Goal: Task Accomplishment & Management: Complete application form

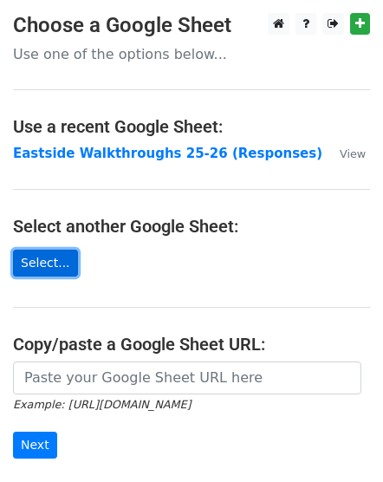
click at [49, 265] on link "Select..." at bounding box center [45, 263] width 65 height 27
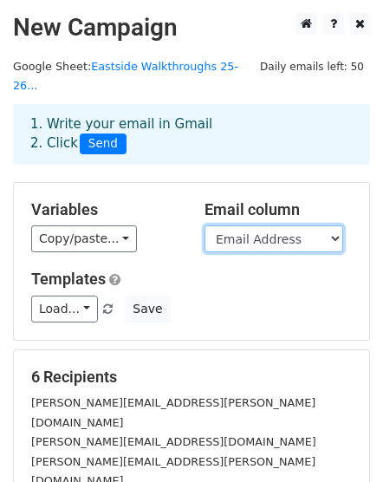
click at [331, 226] on select "Timestamp Email Address Email Grade Part of the Day Subject 2.1 Achieving Expec…" at bounding box center [274, 239] width 139 height 27
select select "Email"
click at [205, 226] on select "Timestamp Email Address Email Grade Part of the Day Subject 2.1 Achieving Expec…" at bounding box center [274, 239] width 139 height 27
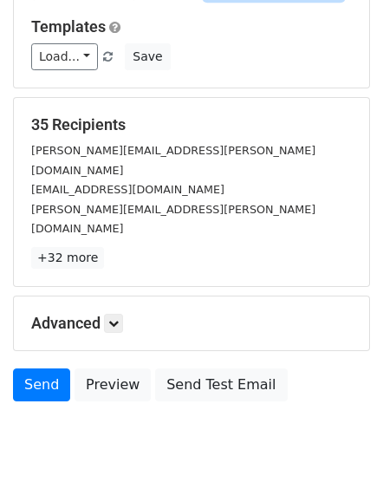
scroll to position [257, 0]
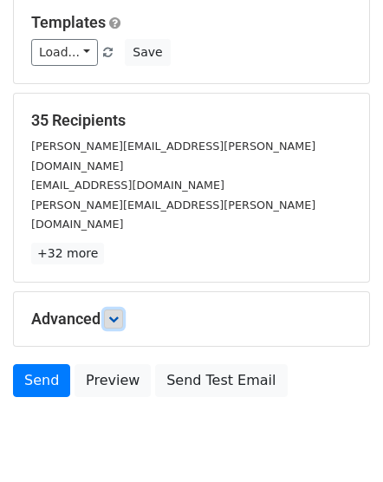
click at [113, 314] on icon at bounding box center [113, 319] width 10 height 10
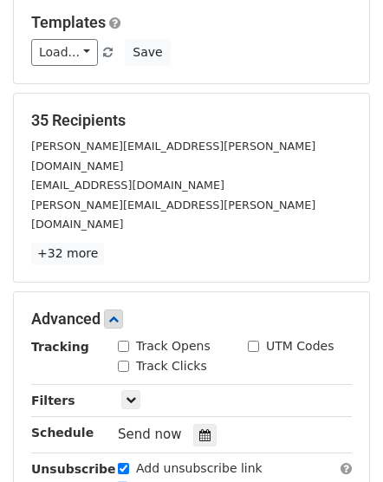
drag, startPoint x: 220, startPoint y: 303, endPoint x: 305, endPoint y: 388, distance: 120.2
click at [307, 388] on div "Tracking Track Opens UTM Codes Track Clicks Filters Only include spreadsheet ro…" at bounding box center [191, 418] width 321 height 162
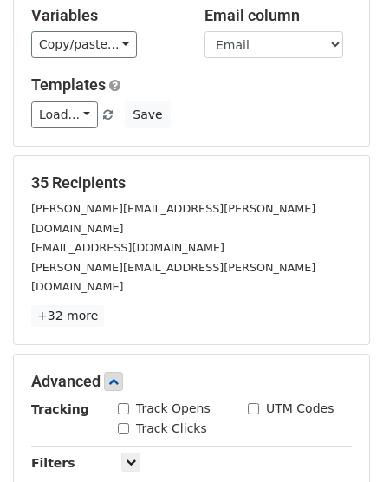
scroll to position [252, 0]
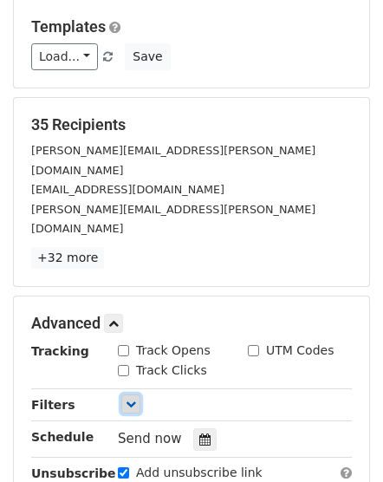
click at [122, 395] on link at bounding box center [130, 404] width 19 height 19
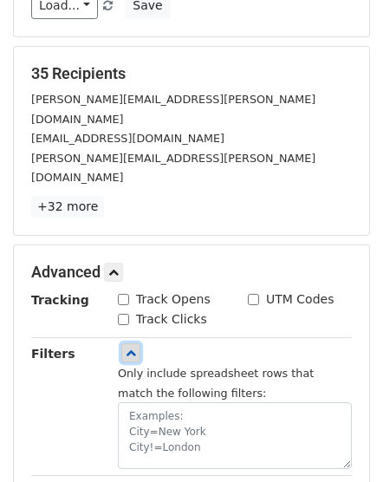
scroll to position [368, 0]
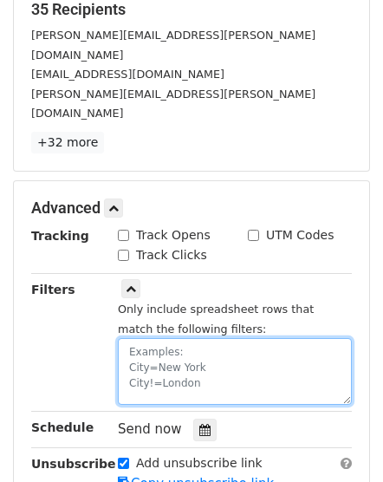
click at [139, 338] on textarea at bounding box center [235, 371] width 234 height 67
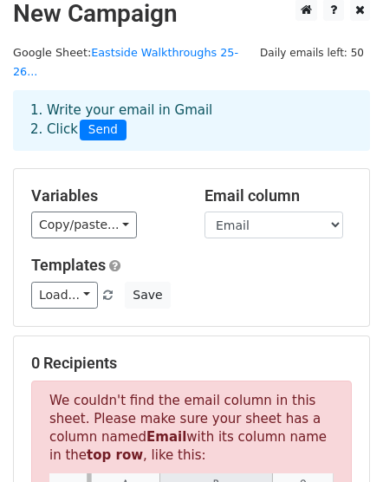
scroll to position [0, 0]
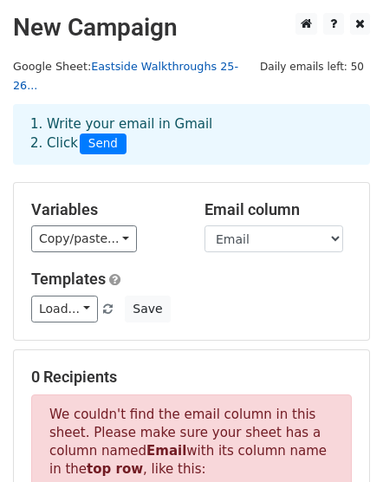
click at [143, 68] on link "Eastside Walkthroughs 25-26..." at bounding box center [126, 76] width 226 height 33
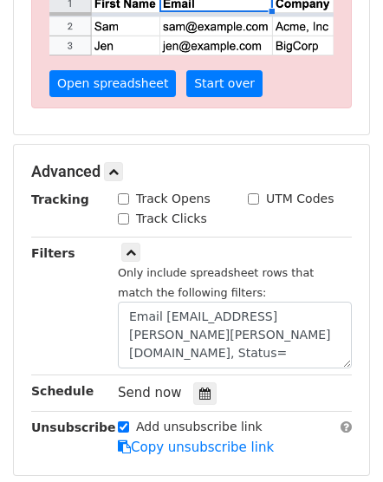
scroll to position [682, 0]
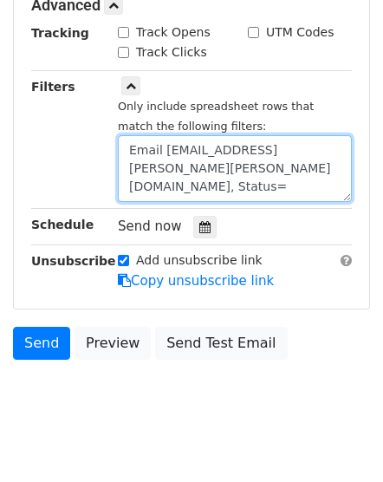
click at [178, 147] on textarea "Email Address=cecilia.scott@clevelandisd.org, Status=" at bounding box center [235, 168] width 234 height 67
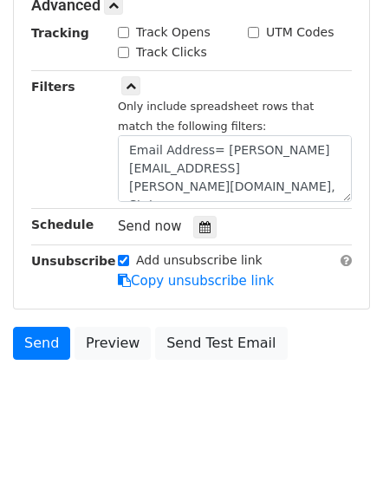
click at [68, 128] on div "Filters" at bounding box center [61, 140] width 87 height 126
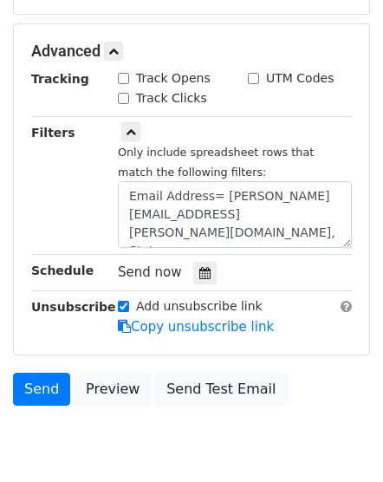
scroll to position [637, 0]
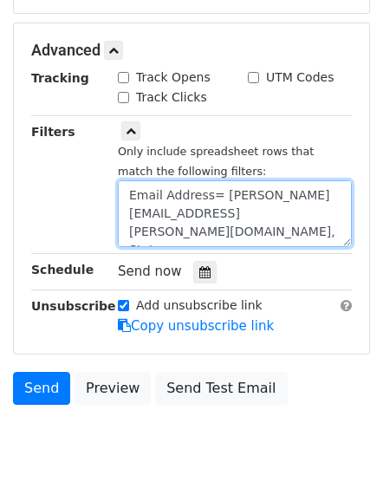
drag, startPoint x: 205, startPoint y: 173, endPoint x: 88, endPoint y: 170, distance: 116.3
click at [91, 172] on div "Filters Only include spreadsheet rows that match the following filters: Email A…" at bounding box center [191, 185] width 347 height 126
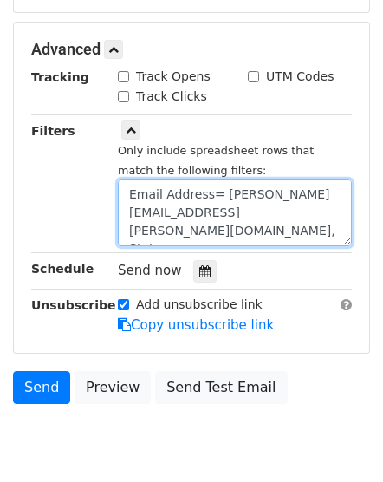
click at [215, 180] on textarea "Email Address= cecilia.scott@clevelandisd.org, Status=" at bounding box center [235, 213] width 234 height 67
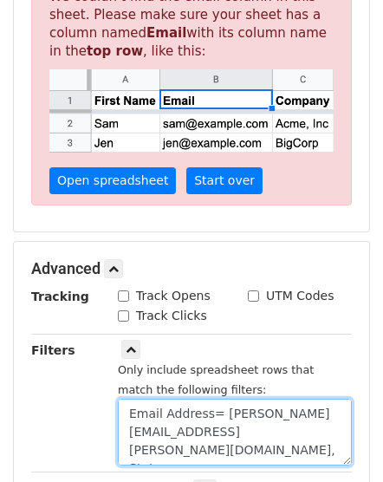
scroll to position [637, 0]
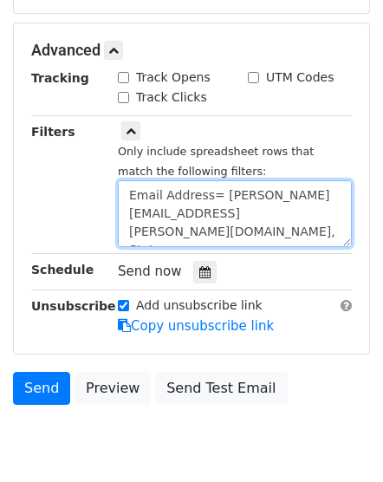
click at [167, 211] on textarea "Email Address= cecilia.scott@clevelandisd.org, Status=" at bounding box center [235, 213] width 234 height 67
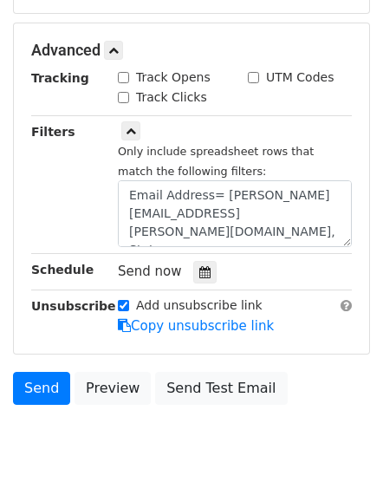
click at [85, 223] on div "Filters" at bounding box center [61, 185] width 87 height 126
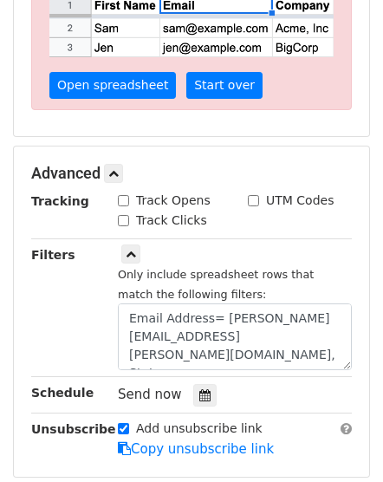
scroll to position [520, 0]
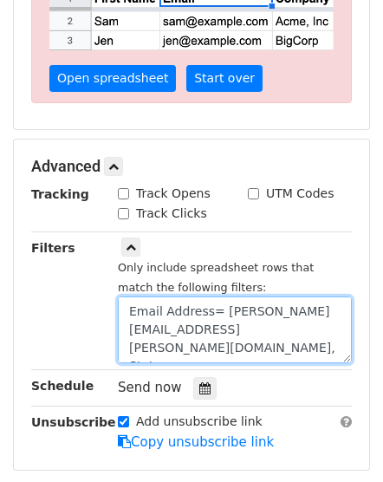
click at [219, 297] on textarea "Email Address= cecilia.scott@clevelandisd.org, Status=" at bounding box center [235, 330] width 234 height 67
click at [206, 297] on textarea "Email Address= cecilia.scott@clevelandisd.org, Status=" at bounding box center [235, 330] width 234 height 67
click at [214, 297] on textarea "Email Address= cecilia.scott@clevelandisd.org, Status=" at bounding box center [235, 330] width 234 height 67
type textarea "Email Address=cecilia.scott@clevelandisd.org, Status="
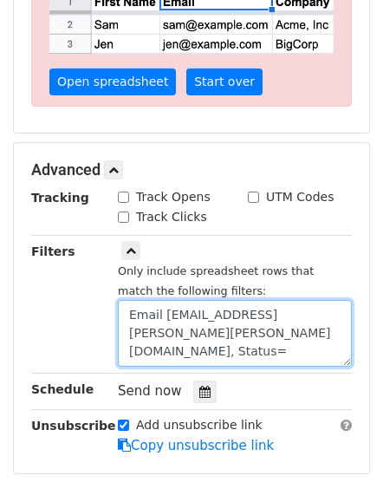
scroll to position [636, 0]
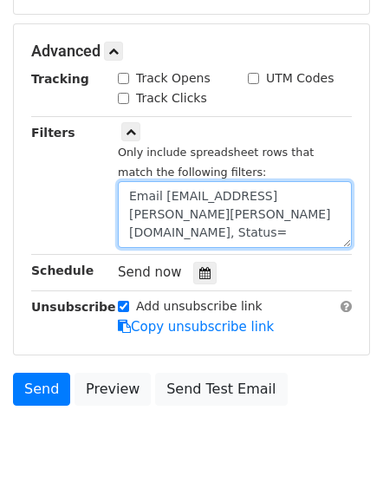
drag, startPoint x: 183, startPoint y: 210, endPoint x: 173, endPoint y: 206, distance: 10.5
click at [183, 210] on textarea "Email Address=cecilia.scott@clevelandisd.org, Status=" at bounding box center [235, 214] width 234 height 67
drag, startPoint x: 173, startPoint y: 206, endPoint x: 127, endPoint y: 173, distance: 56.6
click at [127, 181] on textarea "Email Address=cecilia.scott@clevelandisd.org, Status=" at bounding box center [235, 214] width 234 height 67
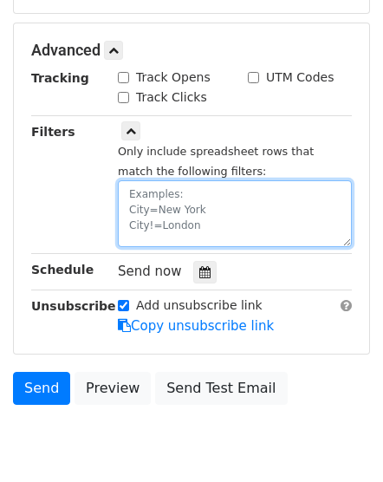
scroll to position [486, 0]
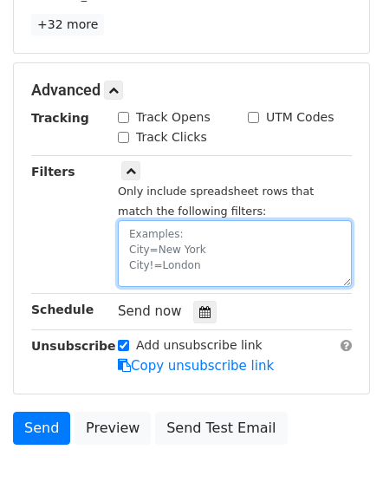
paste textarea "Email Address=cecilia.scott@clevelandisd.org, Status="
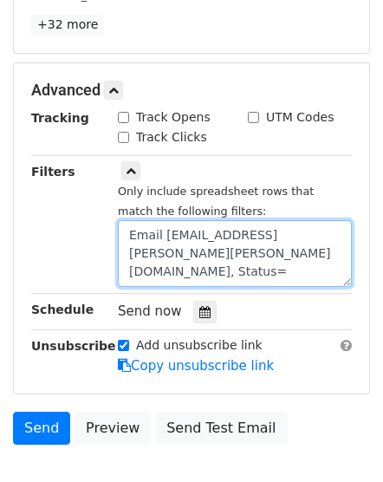
scroll to position [417, 0]
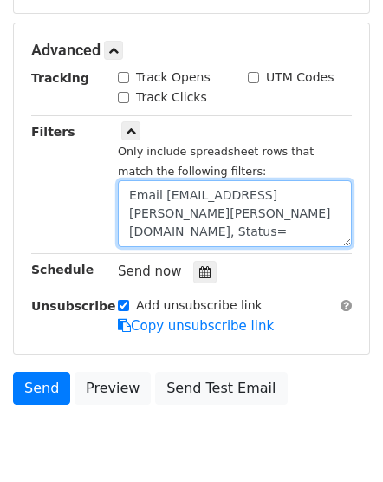
click at [137, 206] on textarea "Email Address=cecilia.scott@clevelandisd.org, Status=" at bounding box center [235, 213] width 234 height 67
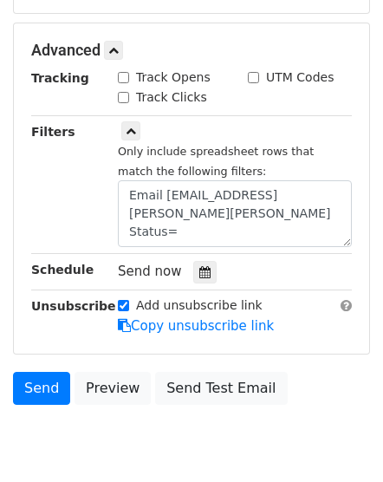
scroll to position [636, 0]
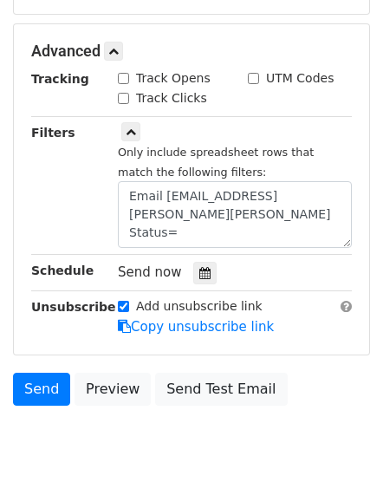
click at [64, 194] on div "Filters" at bounding box center [61, 186] width 87 height 126
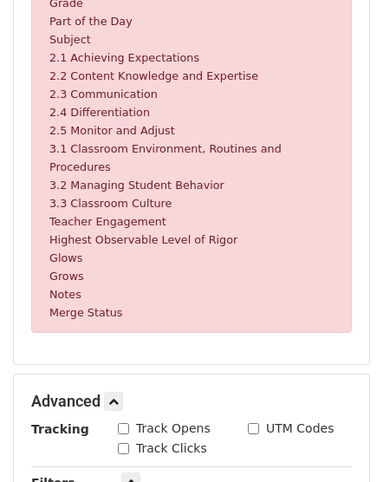
scroll to position [979, 0]
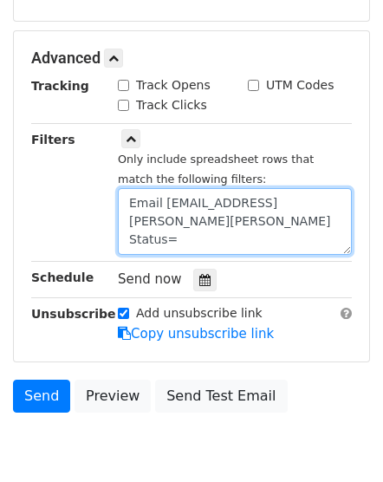
click at [125, 194] on textarea "Email Address=cecilia.scott@clevelandisd.or Status=" at bounding box center [235, 221] width 234 height 67
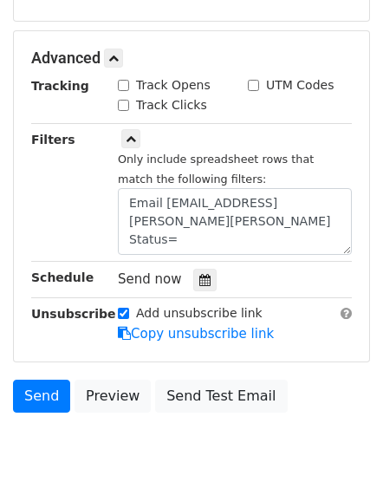
click at [97, 202] on div "Filters" at bounding box center [61, 193] width 87 height 126
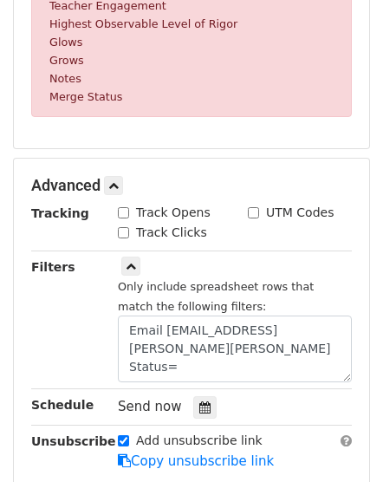
scroll to position [938, 0]
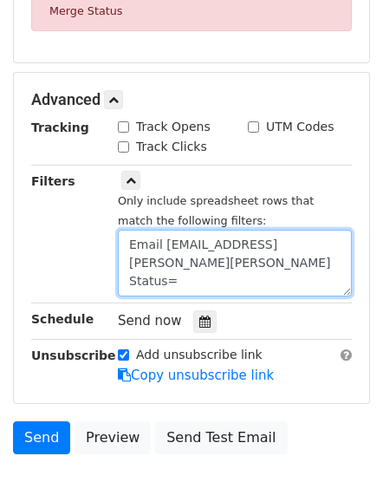
drag, startPoint x: 178, startPoint y: 250, endPoint x: 114, endPoint y: 245, distance: 63.5
click at [114, 245] on div "Only include spreadsheet rows that match the following filters: Email Address=c…" at bounding box center [235, 235] width 260 height 126
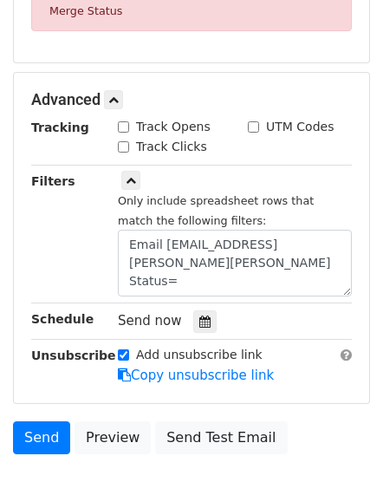
click at [114, 245] on div "Only include spreadsheet rows that match the following filters: Email Address=c…" at bounding box center [235, 235] width 260 height 126
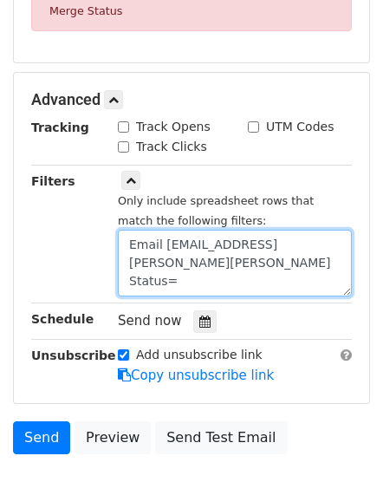
click at [165, 252] on textarea "Email Address=cecilia.scott@clevelandisd.or Status=" at bounding box center [235, 263] width 234 height 67
click at [187, 255] on textarea "Email Address=cecilia.scott@clevelandisd.or Status=" at bounding box center [235, 263] width 234 height 67
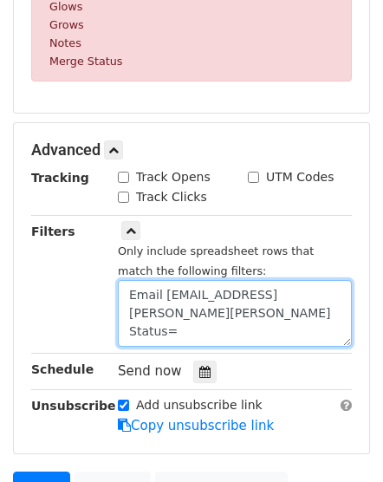
scroll to position [996, 0]
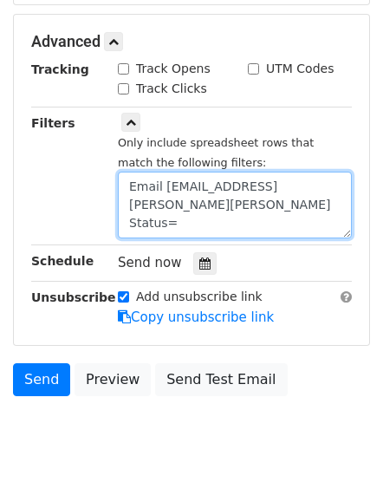
click at [131, 196] on textarea "Email Address=cecilia.scott@clevelandisd.or Status=" at bounding box center [235, 205] width 234 height 67
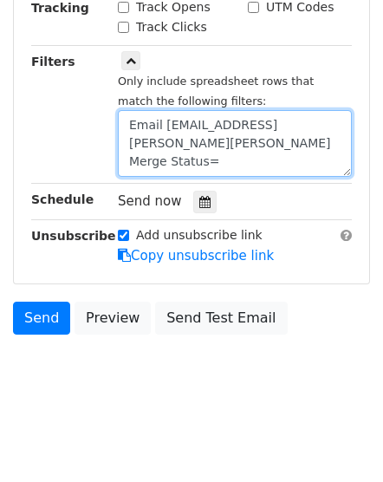
scroll to position [434, 0]
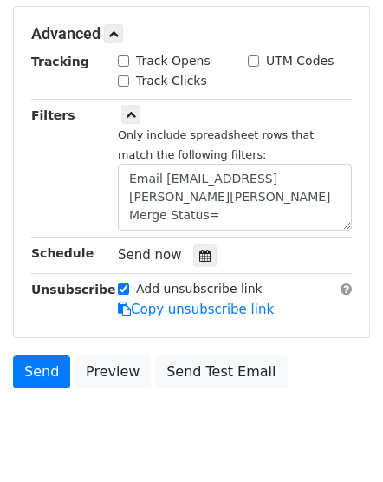
click at [64, 168] on div "Filters" at bounding box center [61, 169] width 87 height 126
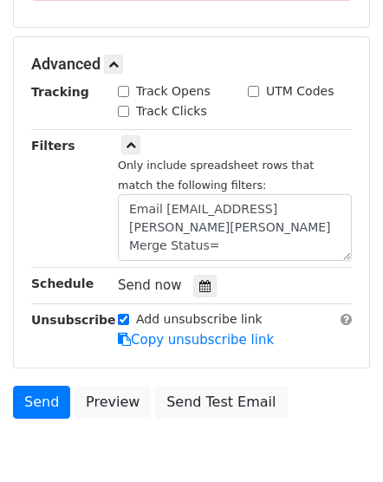
scroll to position [652, 0]
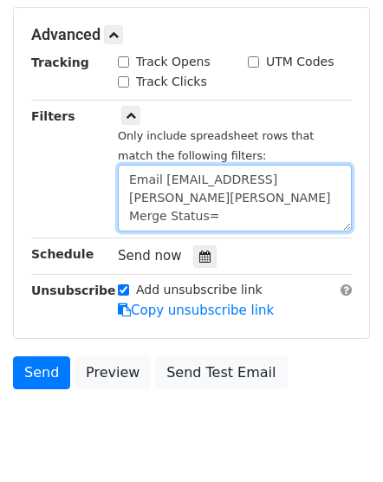
click at [154, 165] on textarea "Email Address=cecilia.scott@clevelandisd.or Merge Status=" at bounding box center [235, 198] width 234 height 67
click at [160, 165] on textarea "Email Address=cecilia.scott@clevelandisd.or Merge Status=" at bounding box center [235, 198] width 234 height 67
click at [182, 175] on textarea "Email Address=cecilia.scott@clevelandisd.or Merge Status=" at bounding box center [235, 198] width 234 height 67
click at [334, 180] on textarea "Email Address=cecilia.scott@clevelandisd.or Merge Status=" at bounding box center [235, 198] width 234 height 67
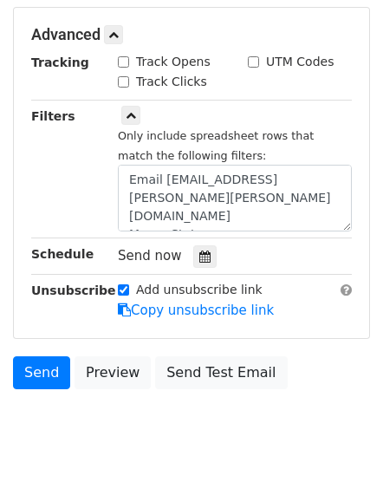
click at [74, 184] on div "Filters" at bounding box center [61, 170] width 87 height 126
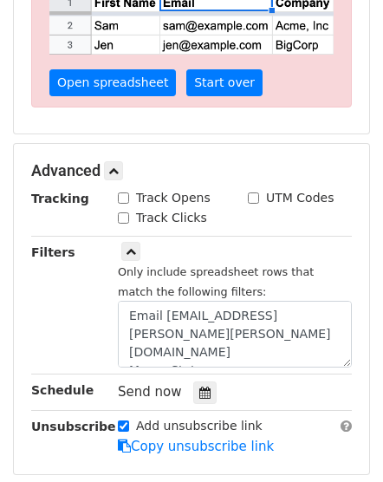
scroll to position [520, 0]
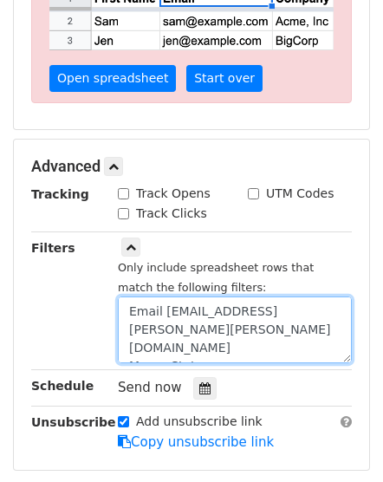
click at [134, 305] on textarea "Email Address=cecilia.scott@clevelandisd.org Merge Status=" at bounding box center [235, 330] width 234 height 67
click at [123, 305] on textarea "Email Address=cecilia.scott@clevelandisd.org Merge Status=" at bounding box center [235, 330] width 234 height 67
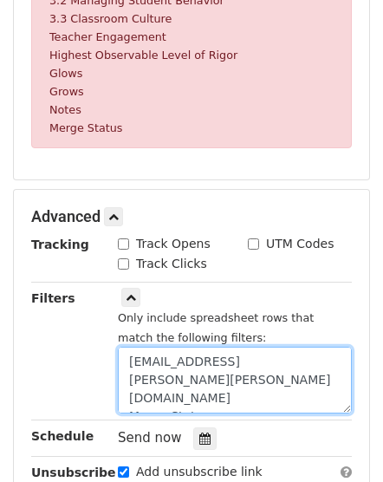
scroll to position [925, 0]
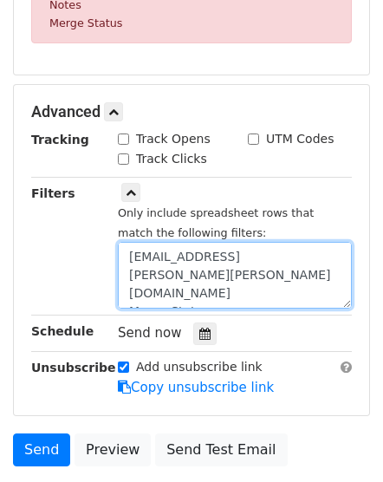
type textarea "Email Address=cecilia.scott@clevelandisd.org Merge Status="
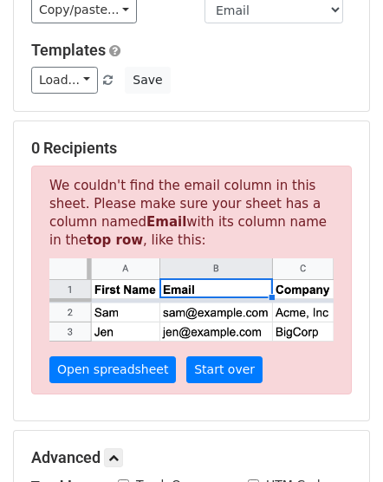
scroll to position [103, 0]
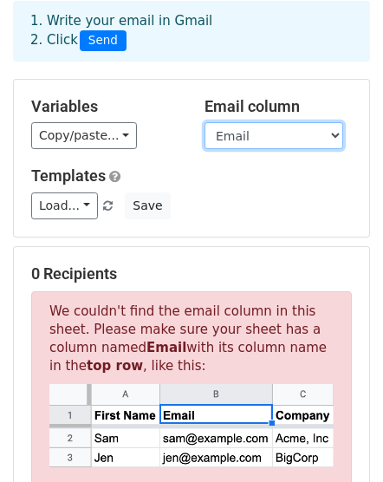
click at [251, 122] on select "Timestamp Email Address Email Grade Part of the Day Subject 2.1 Achieving Expec…" at bounding box center [274, 135] width 139 height 27
click at [205, 122] on select "Timestamp Email Address Email Grade Part of the Day Subject 2.1 Achieving Expec…" at bounding box center [274, 135] width 139 height 27
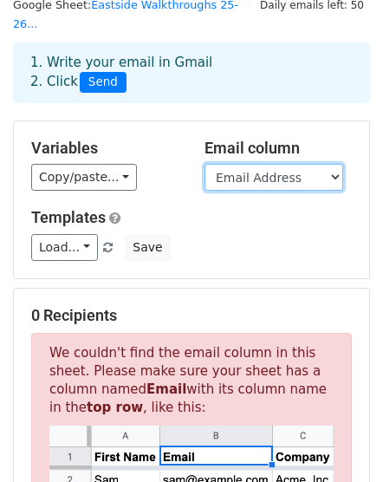
scroll to position [45, 0]
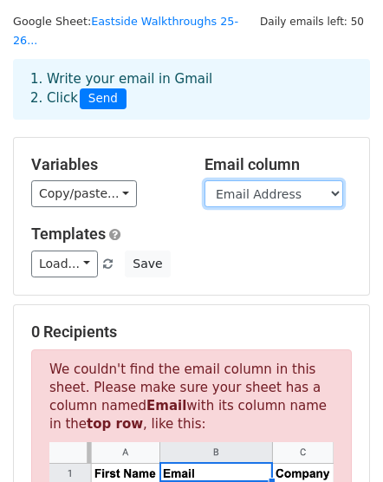
click at [226, 180] on select "Timestamp Email Address Email Grade Part of the Day Subject 2.1 Achieving Expec…" at bounding box center [274, 193] width 139 height 27
select select "Email"
click at [205, 180] on select "Timestamp Email Address Email Grade Part of the Day Subject 2.1 Achieving Expec…" at bounding box center [274, 193] width 139 height 27
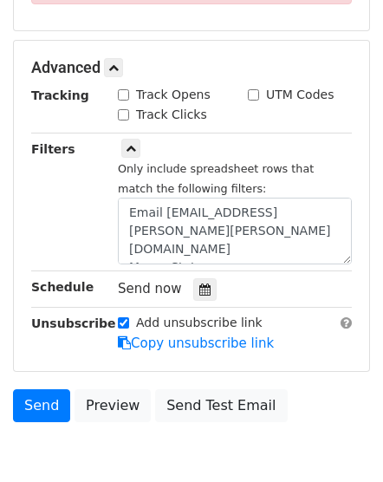
scroll to position [624, 0]
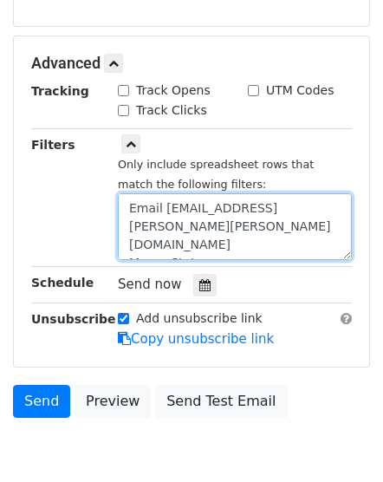
click at [184, 204] on textarea "Email Address=cecilia.scott@clevelandisd.org Merge Status=" at bounding box center [235, 226] width 234 height 67
click at [180, 202] on textarea "Email Address=cecilia.scott@clevelandisd.org Merge Status=" at bounding box center [235, 226] width 234 height 67
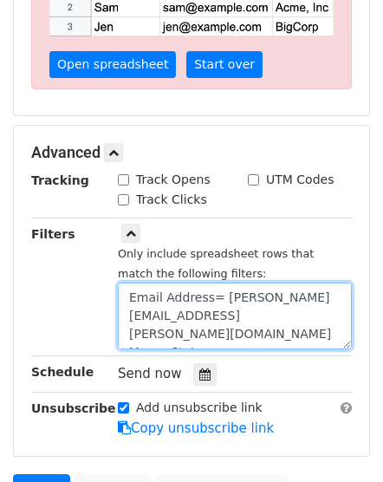
scroll to position [566, 0]
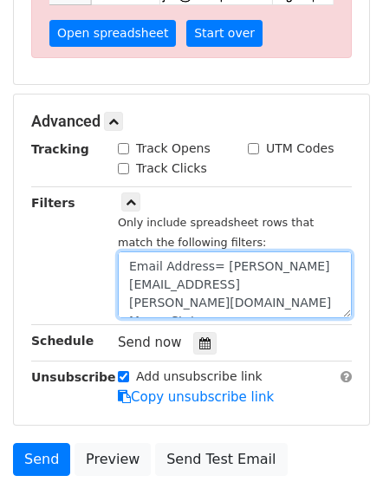
drag, startPoint x: 291, startPoint y: 262, endPoint x: 130, endPoint y: 258, distance: 161.4
click at [130, 258] on textarea "Email Address= cecilia.scott@clevelandisd.org Merge Status=" at bounding box center [235, 285] width 234 height 67
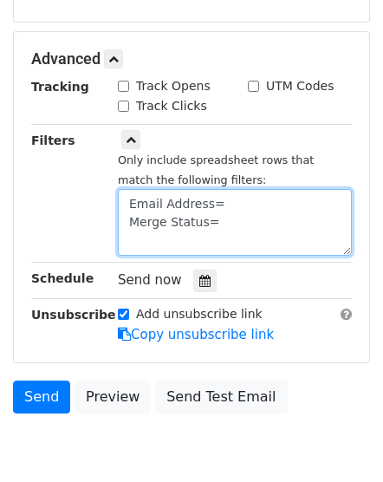
scroll to position [637, 0]
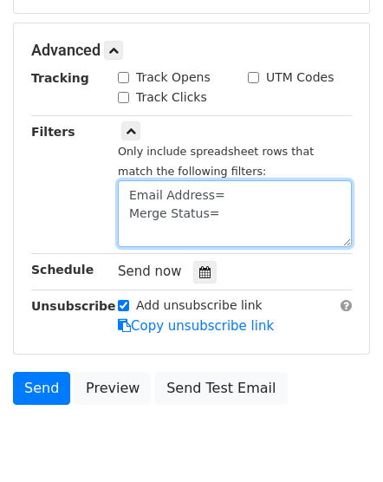
type textarea "Email Address= Merge Status="
click at [127, 180] on textarea "Email Address= Merge Status=" at bounding box center [235, 213] width 234 height 67
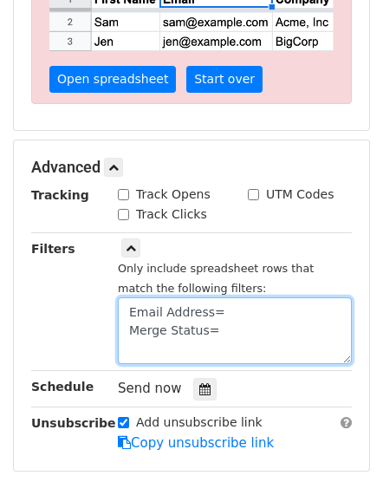
scroll to position [520, 0]
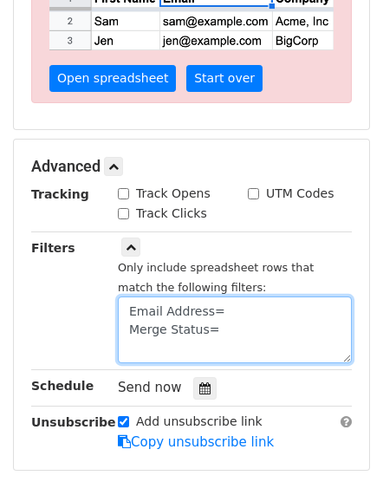
click at [212, 297] on textarea "Email Address= Merge Status=" at bounding box center [235, 330] width 234 height 67
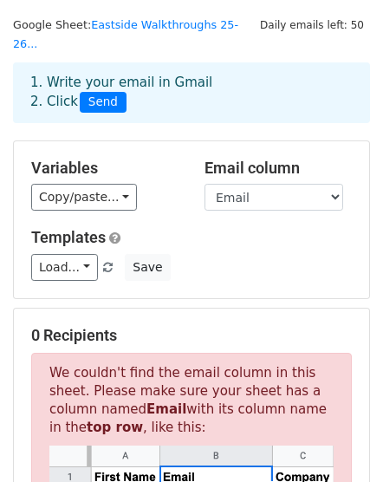
scroll to position [0, 0]
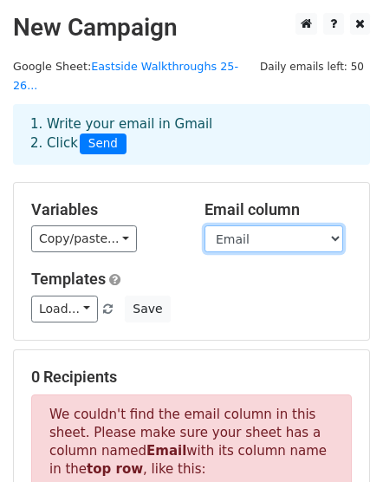
click at [239, 226] on select "Timestamp Email Address Email Grade Part of the Day Subject 2.1 Achieving Expec…" at bounding box center [274, 239] width 139 height 27
select select "Email Address"
click at [205, 226] on select "Timestamp Email Address Email Grade Part of the Day Subject 2.1 Achieving Expec…" at bounding box center [274, 239] width 139 height 27
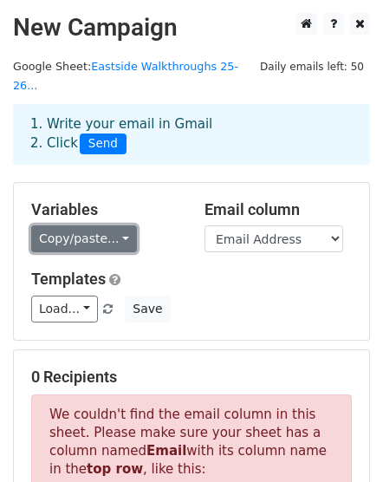
click at [90, 226] on link "Copy/paste..." at bounding box center [84, 239] width 106 height 27
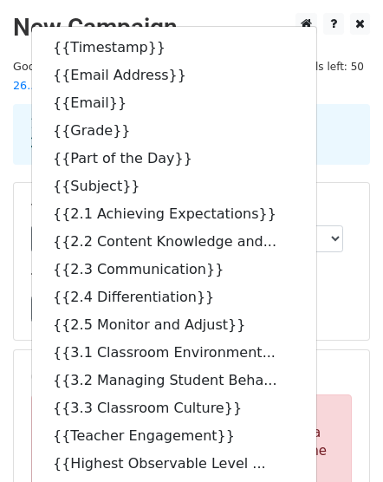
click at [311, 156] on div "1. Write your email in Gmail 2. Click Send" at bounding box center [191, 147] width 383 height 69
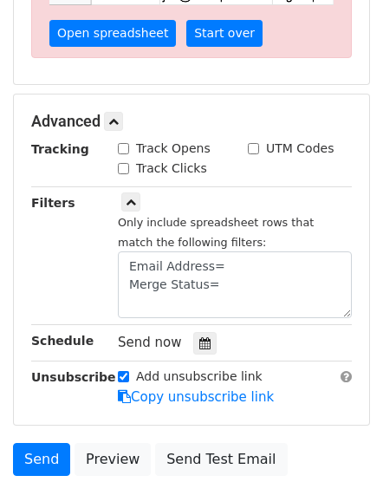
scroll to position [578, 0]
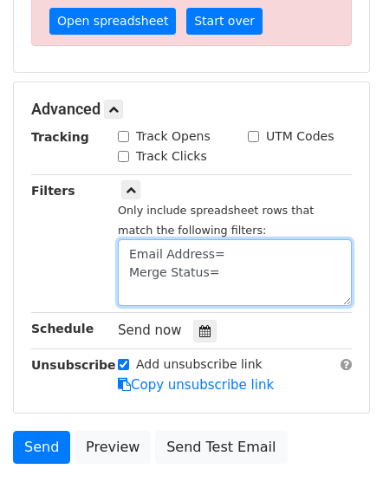
drag, startPoint x: 216, startPoint y: 248, endPoint x: 108, endPoint y: 224, distance: 110.3
click at [108, 224] on div "Only include spreadsheet rows that match the following filters: Email Address= …" at bounding box center [235, 244] width 260 height 126
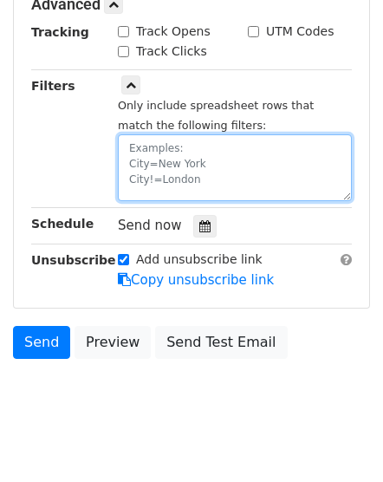
scroll to position [532, 0]
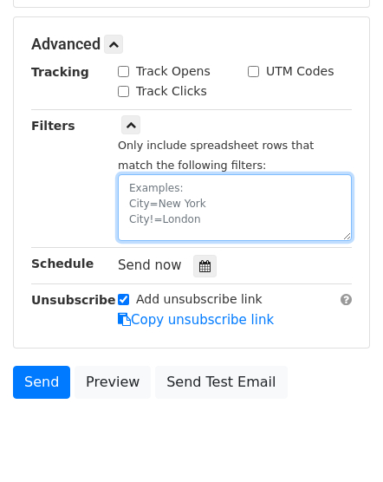
paste textarea "Email Address"
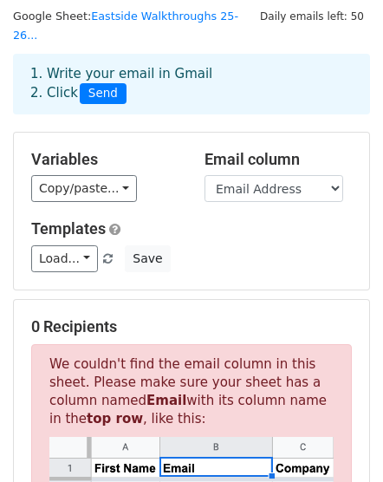
scroll to position [42, 0]
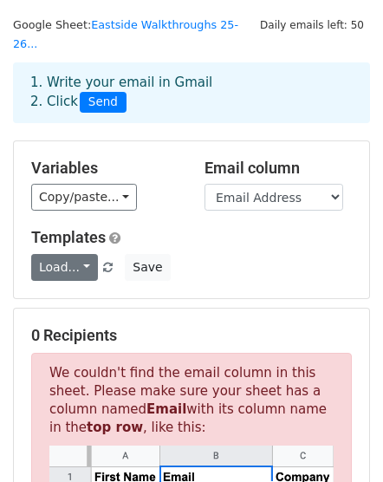
type textarea "Email Address="
click at [64, 254] on link "Load..." at bounding box center [64, 267] width 67 height 27
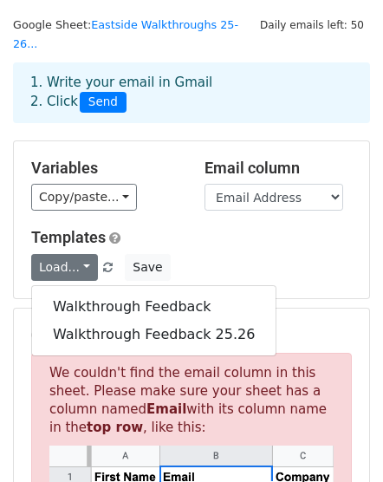
click at [173, 228] on h5 "Templates" at bounding box center [191, 237] width 321 height 19
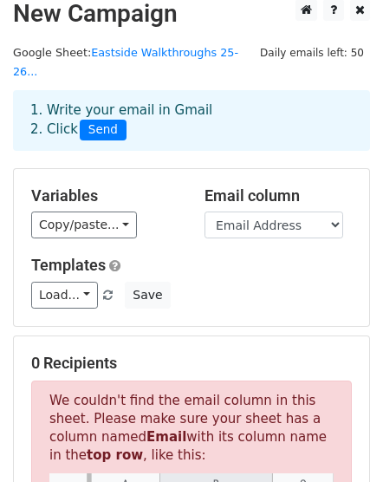
scroll to position [0, 0]
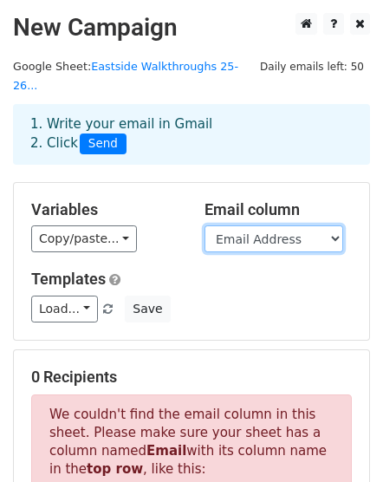
click at [208, 226] on select "Timestamp Email Address Email Grade Part of the Day Subject 2.1 Achieving Expec…" at bounding box center [274, 239] width 139 height 27
select select "Email"
click at [205, 226] on select "Timestamp Email Address Email Grade Part of the Day Subject 2.1 Achieving Expec…" at bounding box center [274, 239] width 139 height 27
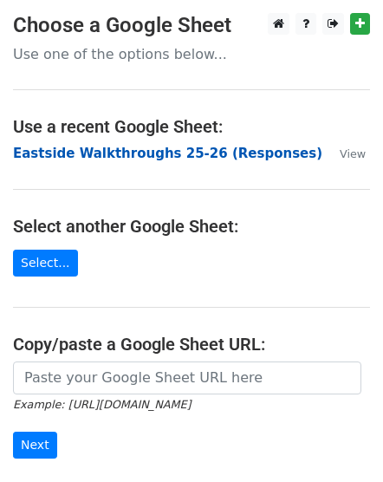
click at [187, 155] on strong "Eastside Walkthroughs 25-26 (Responses)" at bounding box center [168, 154] width 310 height 16
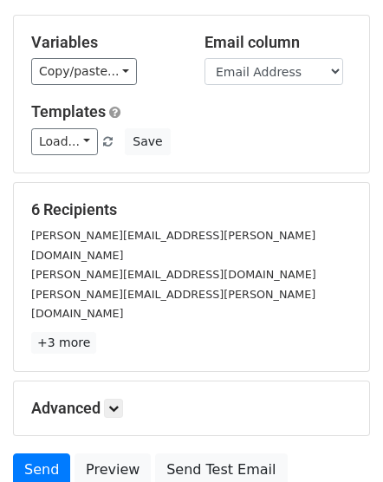
scroll to position [83, 0]
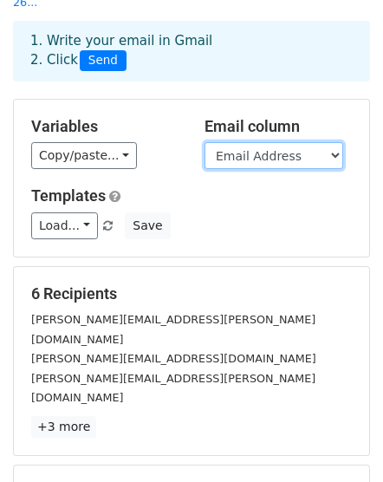
click at [267, 142] on select "Timestamp Email Address Email Grade Part of the Day Subject 2.1 Achieving Expec…" at bounding box center [274, 155] width 139 height 27
select select "Email"
click at [205, 142] on select "Timestamp Email Address Email Grade Part of the Day Subject 2.1 Achieving Expec…" at bounding box center [274, 155] width 139 height 27
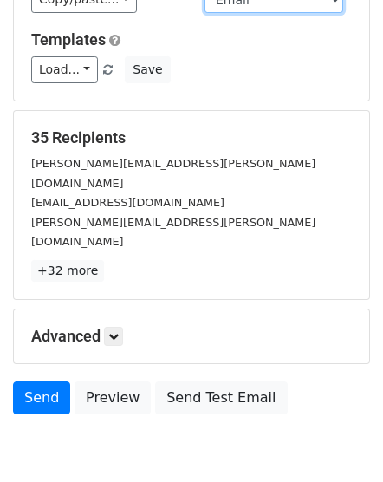
scroll to position [257, 0]
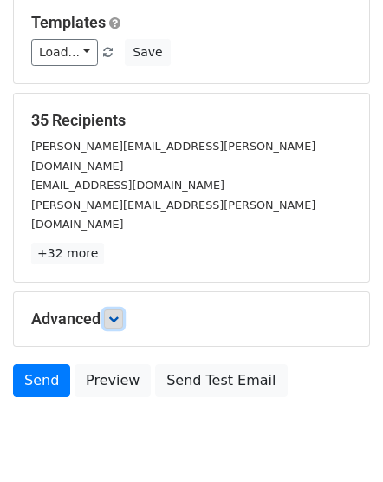
click at [119, 314] on icon at bounding box center [113, 319] width 10 height 10
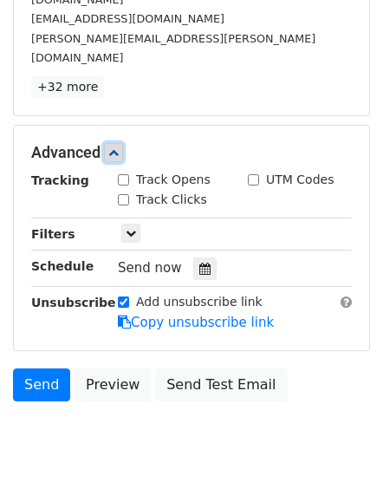
scroll to position [426, 0]
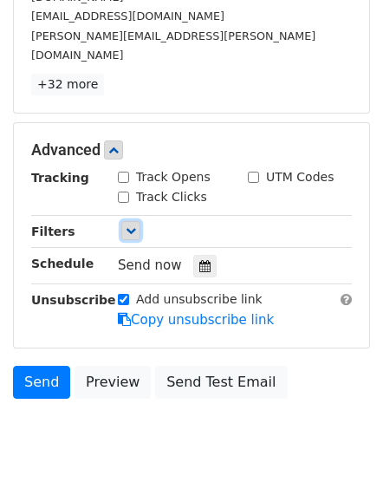
click at [127, 221] on link at bounding box center [130, 230] width 19 height 19
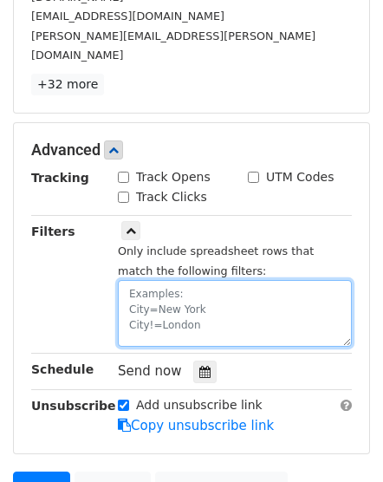
click at [126, 280] on textarea at bounding box center [235, 313] width 234 height 67
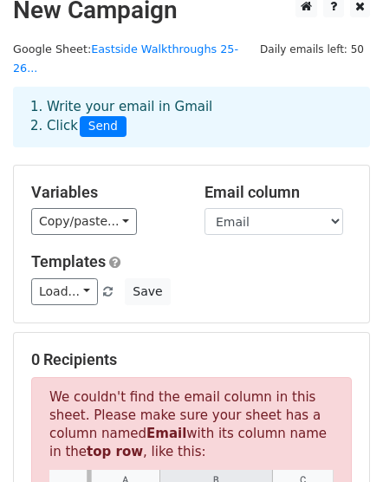
scroll to position [0, 0]
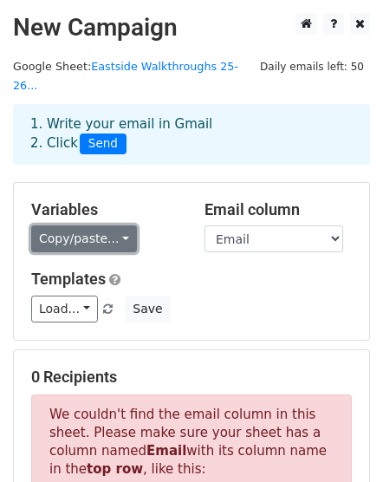
click at [110, 227] on link "Copy/paste..." at bounding box center [84, 239] width 106 height 27
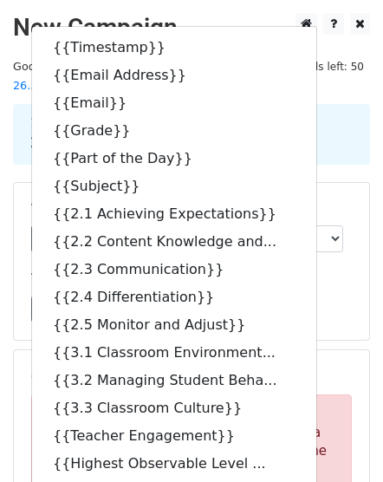
click at [307, 129] on div "1. Write your email in Gmail 2. Click Send" at bounding box center [191, 134] width 349 height 40
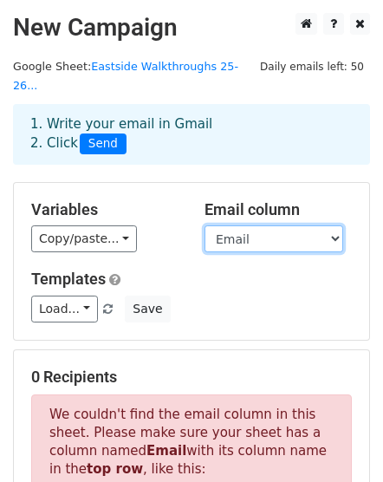
click at [232, 226] on select "Timestamp Email Address Email Grade Part of the Day Subject 2.1 Achieving Expec…" at bounding box center [274, 239] width 139 height 27
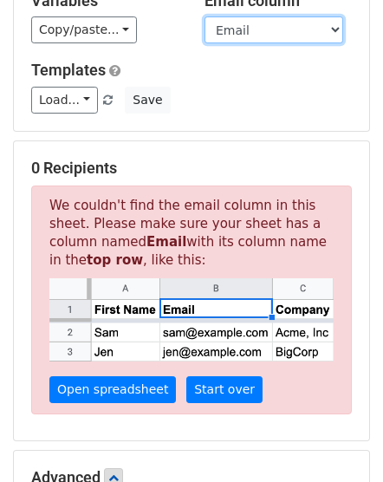
scroll to position [231, 0]
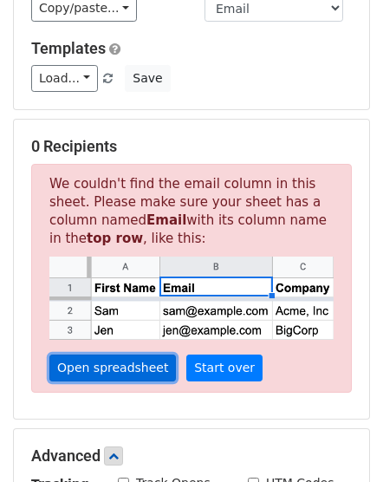
click at [107, 355] on link "Open spreadsheet" at bounding box center [112, 368] width 127 height 27
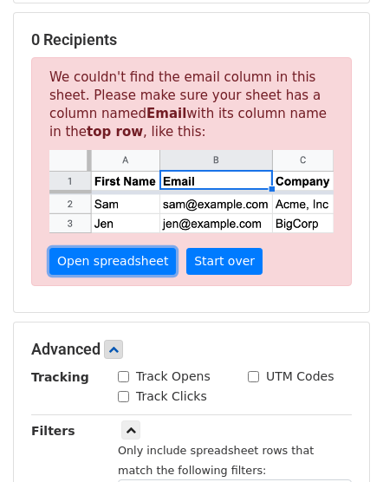
scroll to position [347, 0]
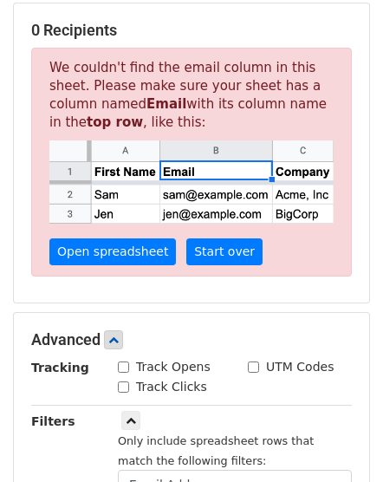
click at [95, 313] on div "Advanced Tracking Track Opens UTM Codes Track Clicks Filters Only include sprea…" at bounding box center [192, 478] width 356 height 330
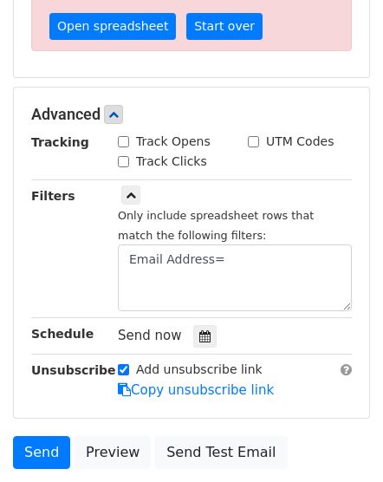
scroll to position [566, 0]
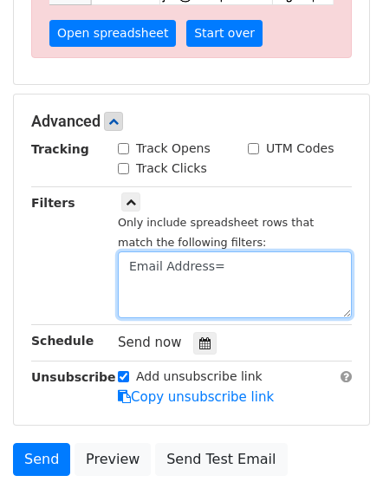
click at [245, 252] on textarea "Email Address=" at bounding box center [235, 285] width 234 height 67
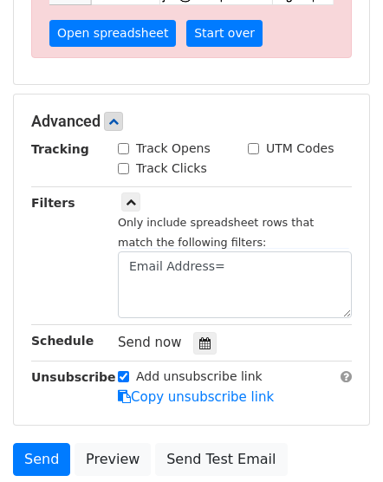
click at [71, 226] on div "Filters" at bounding box center [61, 256] width 87 height 126
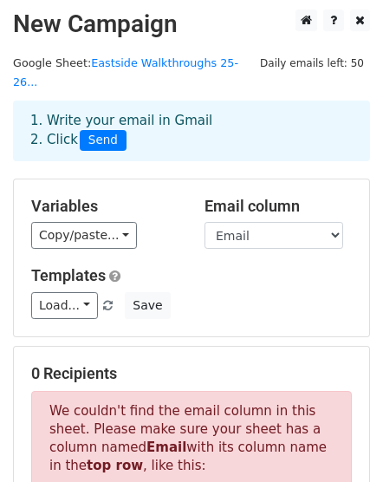
scroll to position [0, 0]
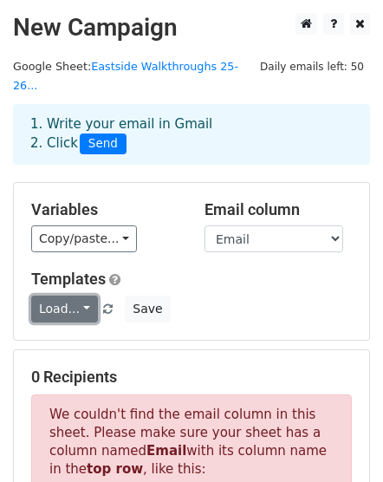
click at [80, 296] on link "Load..." at bounding box center [64, 309] width 67 height 27
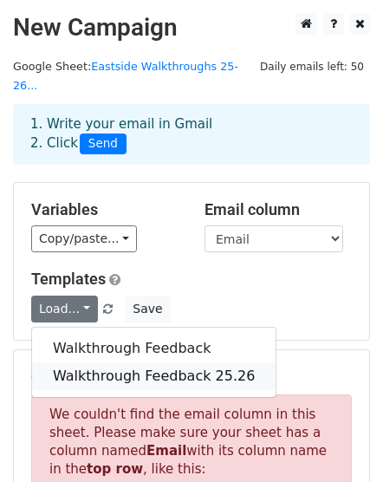
click at [99, 363] on link "Walkthrough Feedback 25.26" at bounding box center [154, 377] width 244 height 28
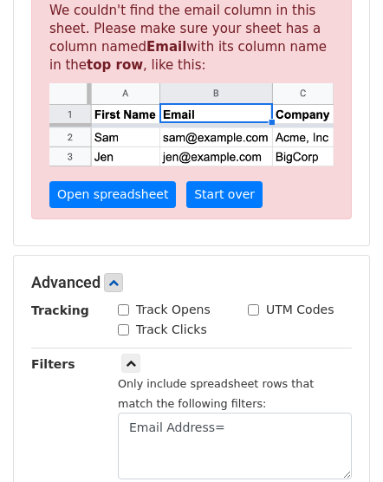
scroll to position [578, 0]
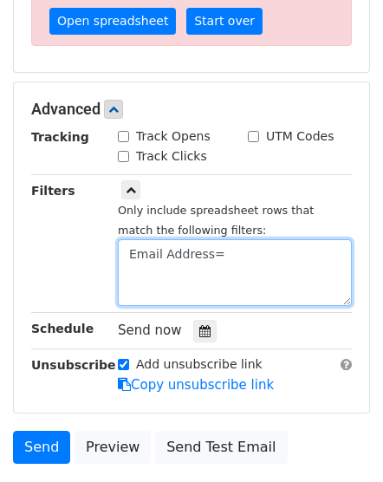
click at [234, 239] on textarea "Email Address=" at bounding box center [235, 272] width 234 height 67
paste textarea "[PERSON_NAME][EMAIL_ADDRESS][PERSON_NAME][DOMAIN_NAME]"
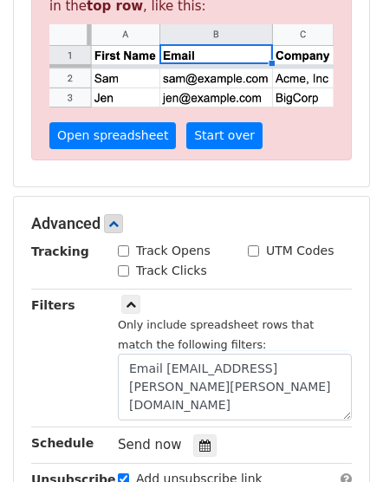
click at [42, 473] on strong "Unsubscribe" at bounding box center [73, 480] width 85 height 14
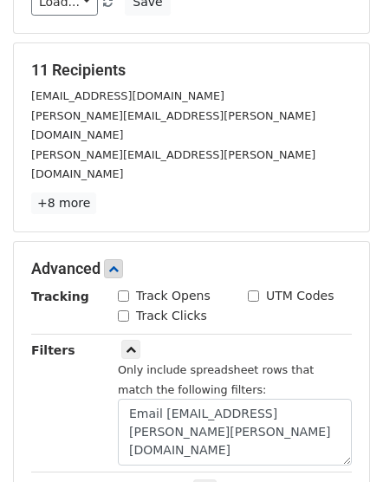
scroll to position [347, 0]
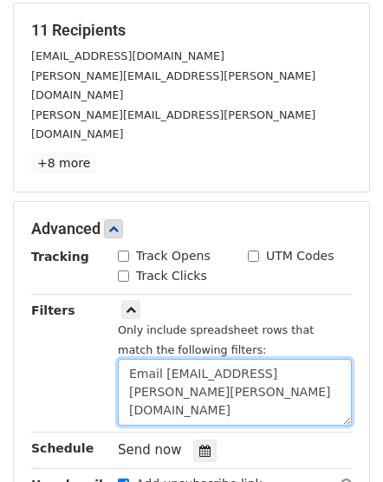
click at [342, 359] on textarea "Email Address=cecilia.scott@clevelandisd.org" at bounding box center [235, 392] width 234 height 67
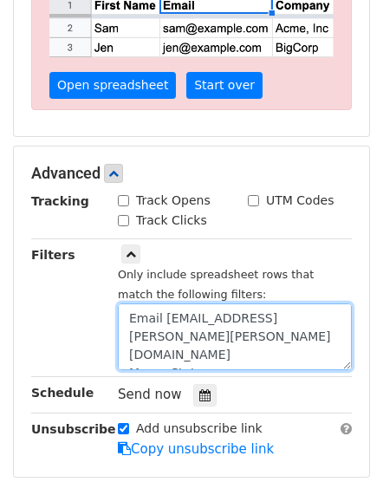
scroll to position [520, 0]
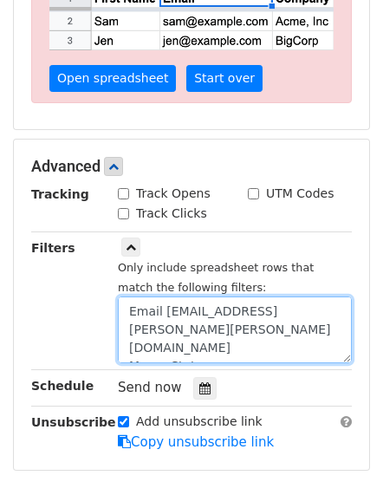
drag, startPoint x: 217, startPoint y: 324, endPoint x: 87, endPoint y: 320, distance: 130.2
click at [87, 320] on div "Filters Only include spreadsheet rows that match the following filters: Email A…" at bounding box center [191, 302] width 347 height 126
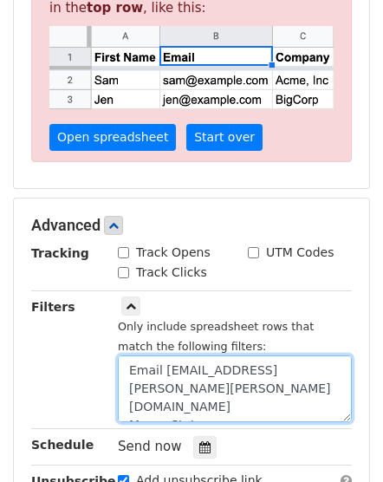
scroll to position [463, 0]
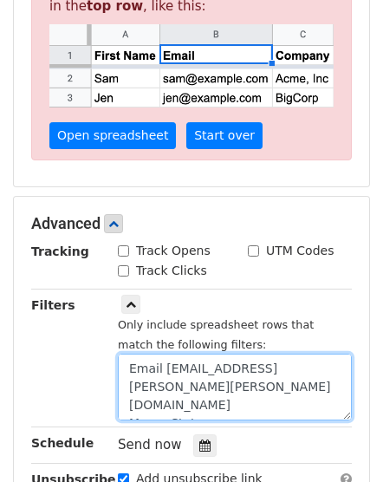
drag, startPoint x: 237, startPoint y: 385, endPoint x: 74, endPoint y: 378, distance: 163.2
click at [74, 378] on div "Filters Only include spreadsheet rows that match the following filters: Email A…" at bounding box center [191, 359] width 347 height 126
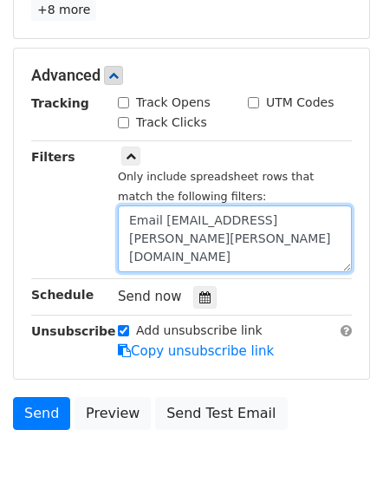
scroll to position [520, 0]
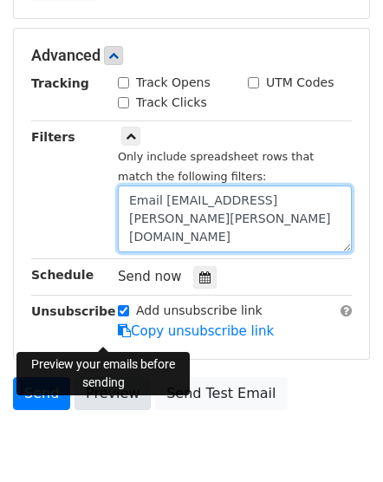
type textarea "Email Address=cecilia.scott@clevelandisd.org"
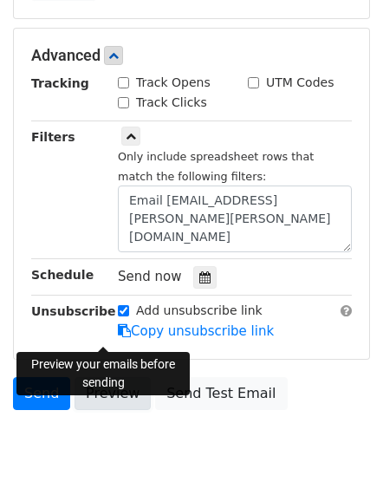
click at [103, 377] on link "Preview" at bounding box center [113, 393] width 76 height 33
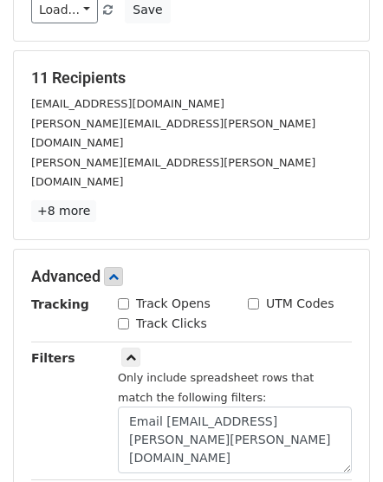
scroll to position [290, 0]
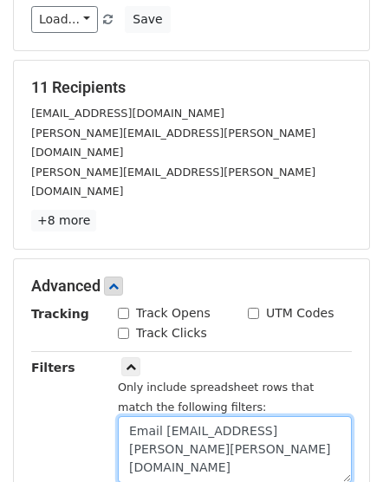
click at [154, 416] on textarea "Email Address=cecilia.scott@clevelandisd.org" at bounding box center [235, 449] width 234 height 67
click at [239, 416] on textarea "Email Address=cecilia.scott@clevelandisd.org" at bounding box center [235, 449] width 234 height 67
drag, startPoint x: 338, startPoint y: 389, endPoint x: 109, endPoint y: 369, distance: 229.8
click at [109, 369] on div "Only include spreadsheet rows that match the following filters: Email Address=c…" at bounding box center [235, 421] width 260 height 126
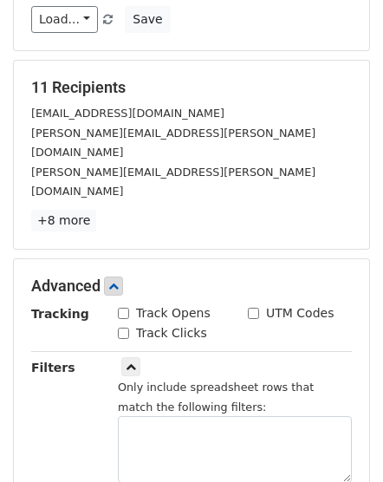
click at [49, 371] on div "Filters" at bounding box center [61, 421] width 87 height 126
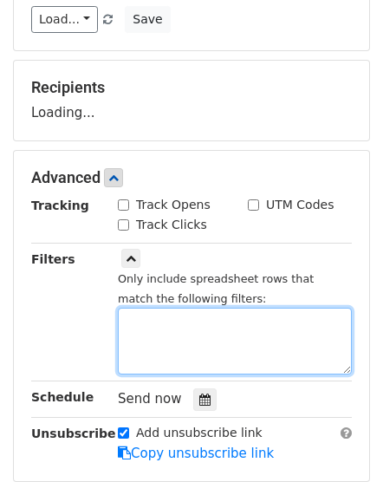
click at [183, 330] on textarea at bounding box center [235, 341] width 234 height 67
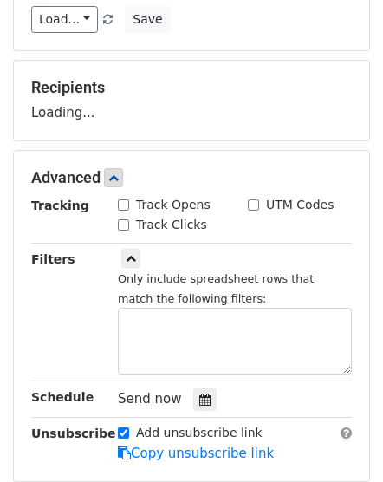
click at [180, 308] on div "Only include spreadsheet rows that match the following filters:" at bounding box center [235, 313] width 260 height 126
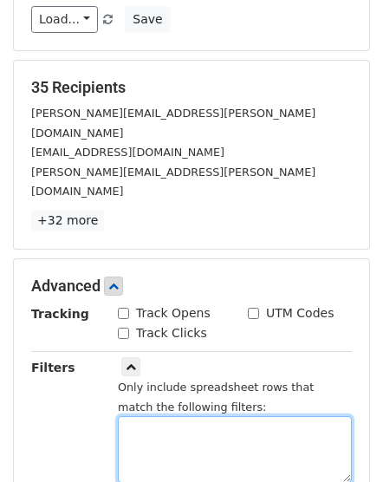
click at [147, 416] on textarea at bounding box center [235, 449] width 234 height 67
paste textarea "Email Address=cecilia.scott@clevelandisd.org"
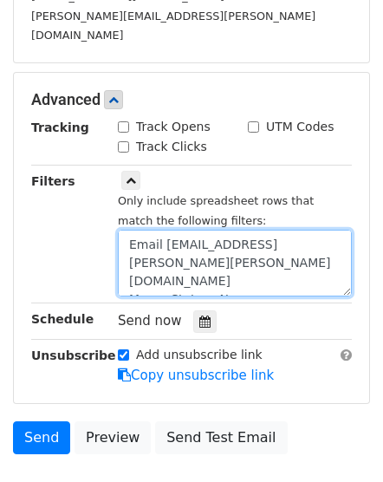
scroll to position [416, 0]
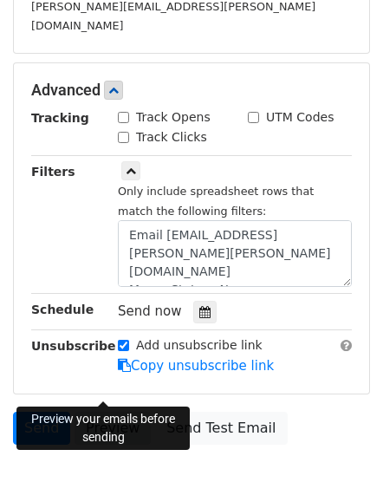
click at [100, 412] on link "Preview" at bounding box center [113, 428] width 76 height 33
click at [88, 196] on div "Filters" at bounding box center [61, 225] width 87 height 126
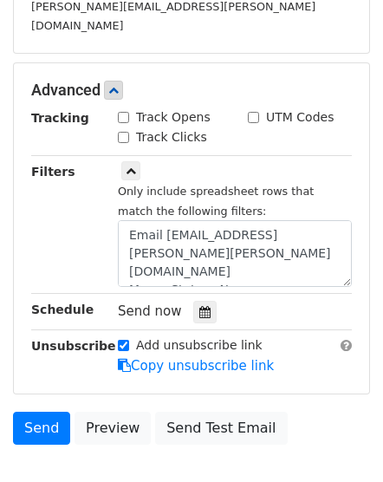
click at [52, 337] on div "Unsubscribe" at bounding box center [61, 357] width 87 height 40
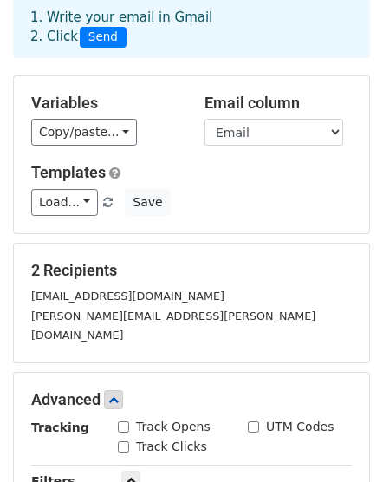
scroll to position [0, 0]
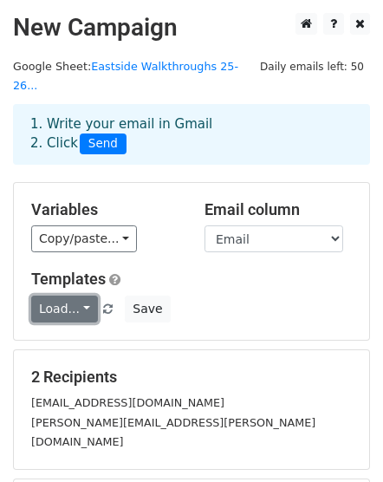
click at [74, 296] on link "Load..." at bounding box center [64, 309] width 67 height 27
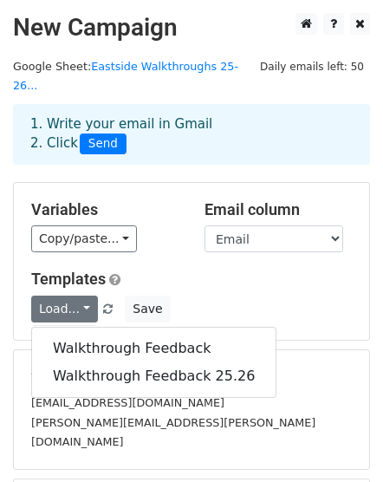
click at [255, 296] on div "Load... Walkthrough Feedback Walkthrough Feedback 25.26 Save" at bounding box center [191, 309] width 347 height 27
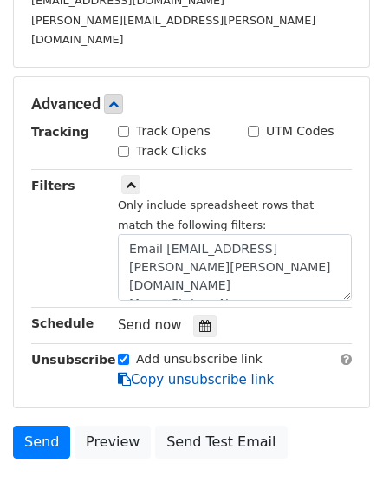
scroll to position [424, 0]
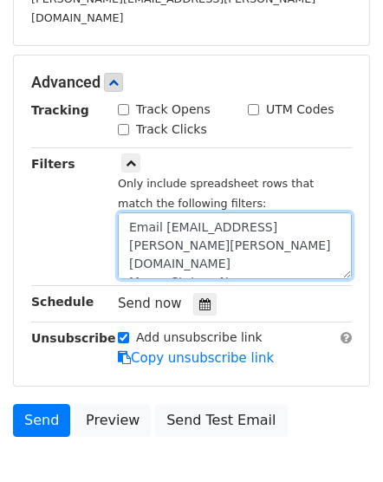
click at [221, 229] on textarea "Email Address=cecilia.scott@clevelandisd.org Merge Status=No" at bounding box center [235, 245] width 234 height 67
type textarea "Email Address=cecilia.scott@clevelandisd.org Merge Status=No"
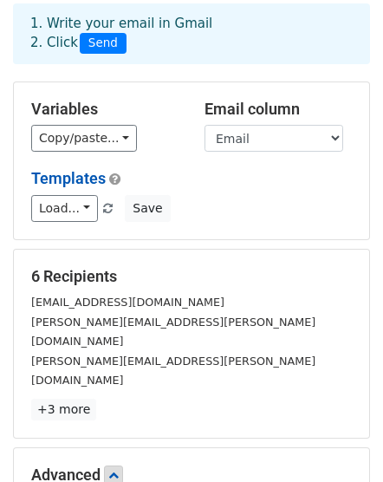
scroll to position [482, 0]
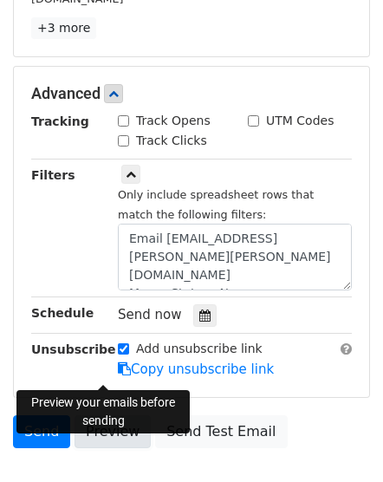
drag, startPoint x: 111, startPoint y: 367, endPoint x: 133, endPoint y: 343, distance: 32.6
click at [111, 415] on link "Preview" at bounding box center [113, 431] width 76 height 33
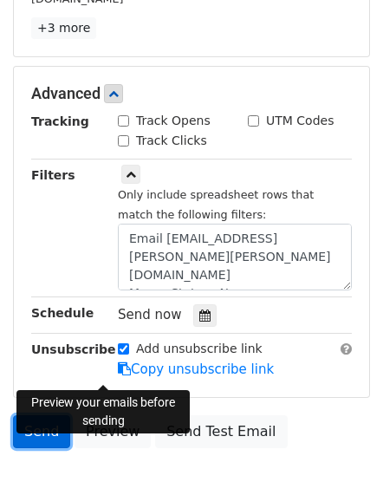
click at [33, 415] on link "Send" at bounding box center [41, 431] width 57 height 33
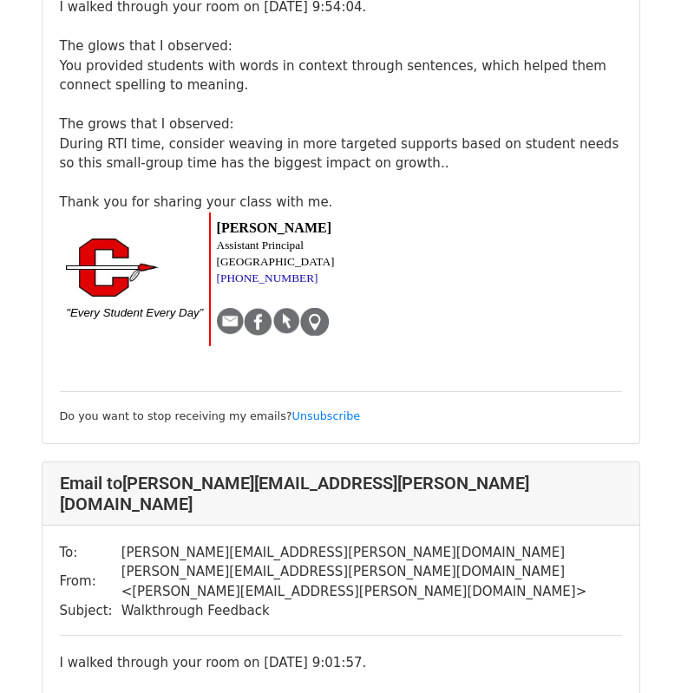
scroll to position [2515, 0]
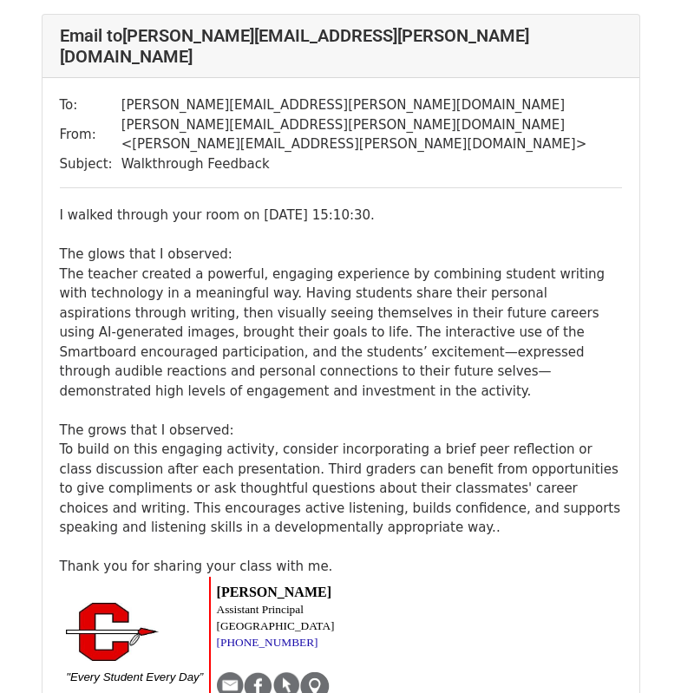
scroll to position [1012, 0]
